Goal: Information Seeking & Learning: Check status

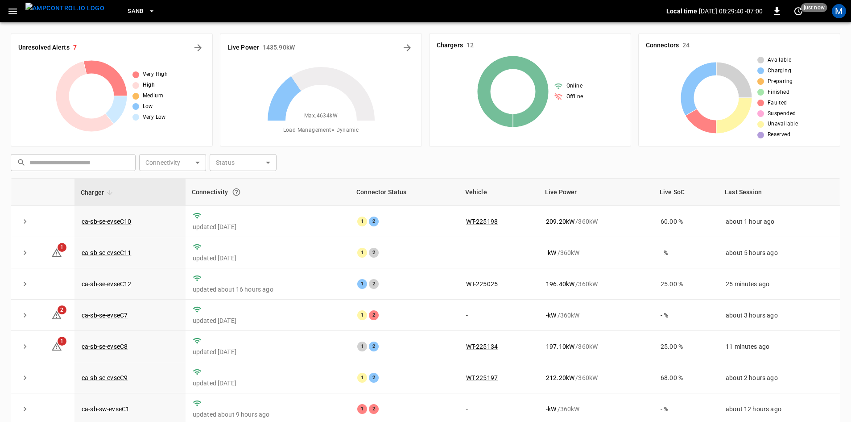
scroll to position [86, 0]
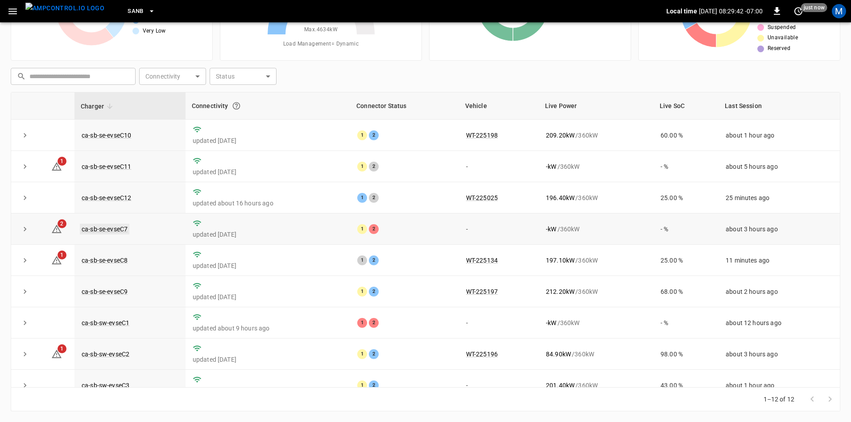
click at [111, 232] on link "ca-sb-se-evseC7" at bounding box center [105, 229] width 50 height 11
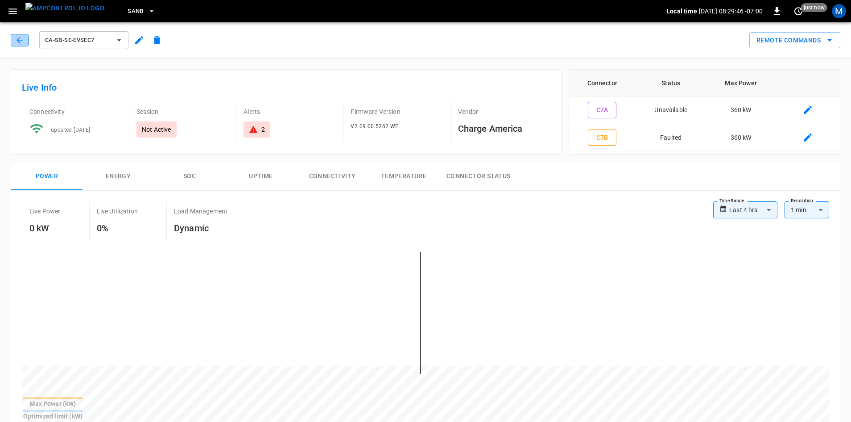
click at [25, 45] on button "button" at bounding box center [20, 40] width 18 height 12
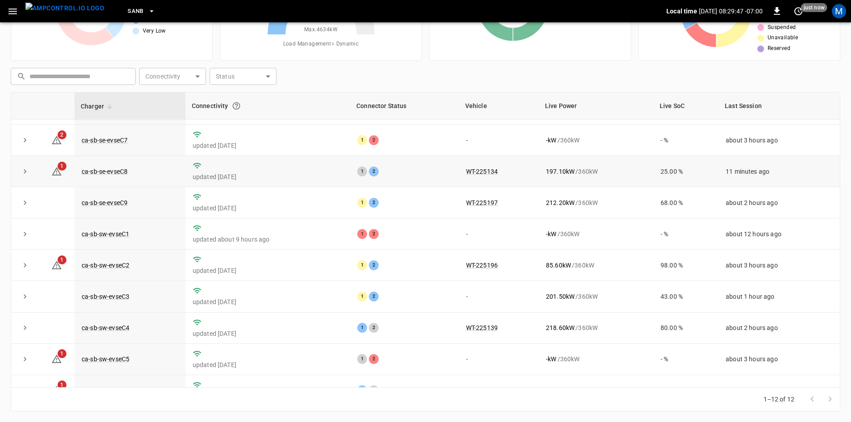
scroll to position [113, 0]
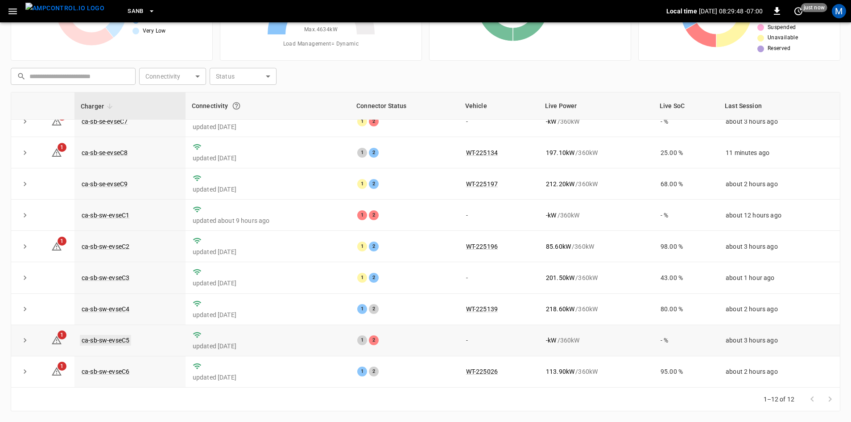
click at [126, 340] on link "ca-sb-sw-evseC5" at bounding box center [105, 340] width 51 height 11
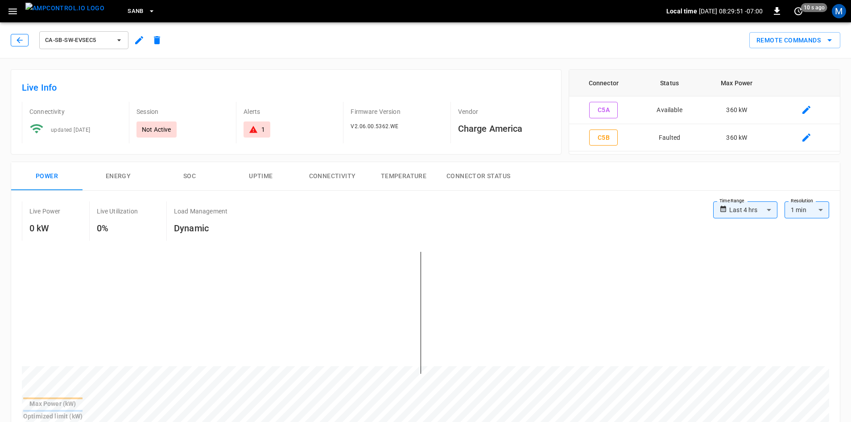
click at [13, 39] on button "button" at bounding box center [20, 40] width 18 height 12
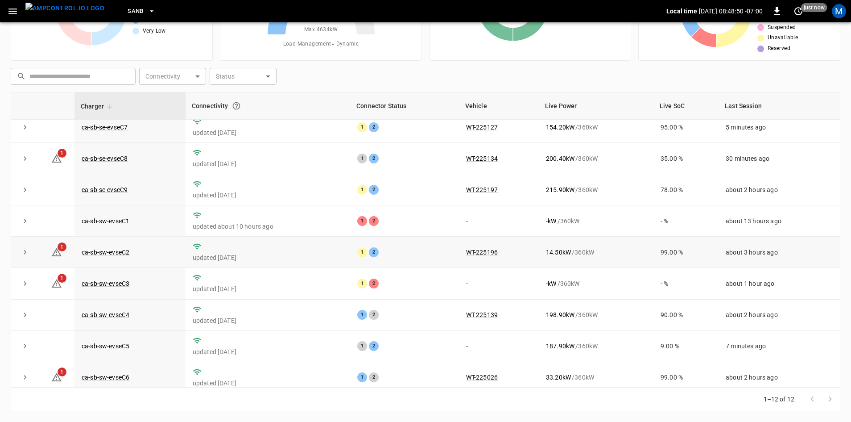
scroll to position [113, 0]
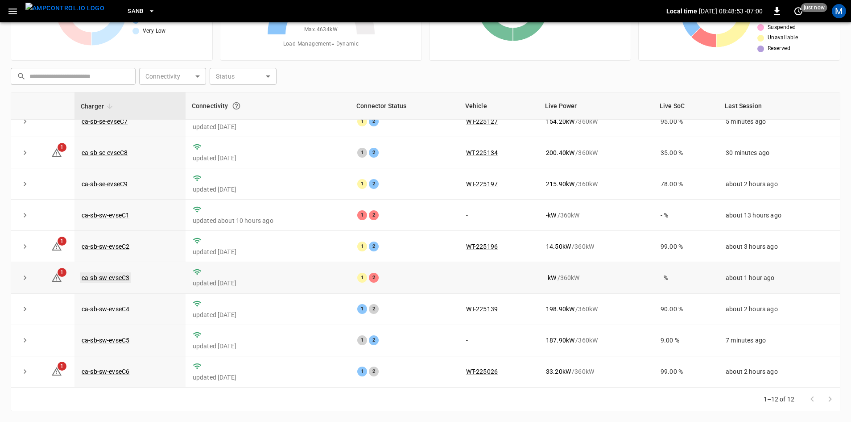
click at [111, 273] on link "ca-sb-sw-evseC3" at bounding box center [105, 277] width 51 height 11
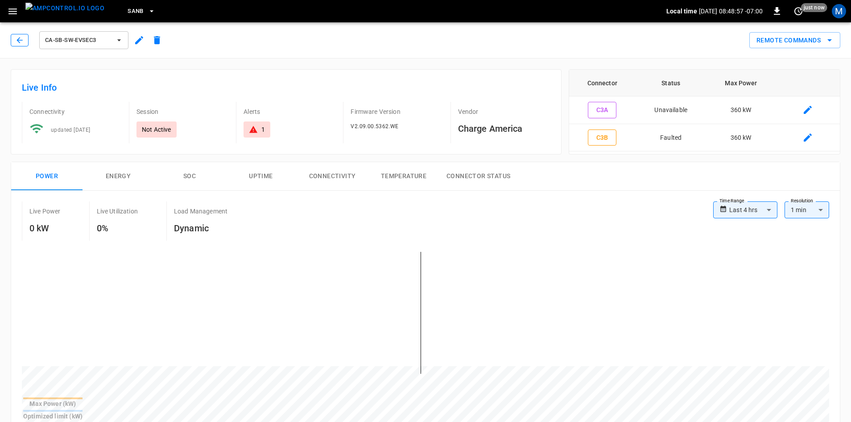
click at [13, 39] on button "button" at bounding box center [20, 40] width 18 height 12
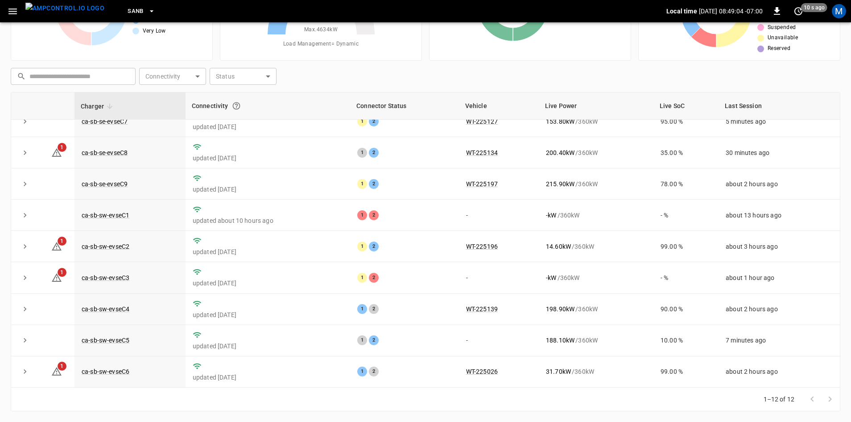
scroll to position [113, 0]
